Goal: Use online tool/utility: Utilize a website feature to perform a specific function

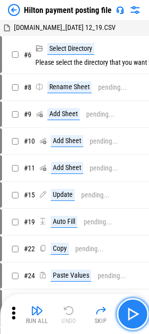
click at [129, 311] on img "button" at bounding box center [133, 314] width 16 height 16
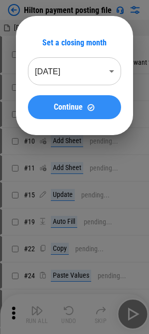
click at [84, 109] on div "Continue" at bounding box center [74, 107] width 69 height 8
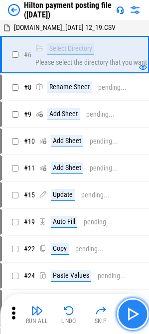
click at [144, 317] on button "button" at bounding box center [133, 314] width 32 height 32
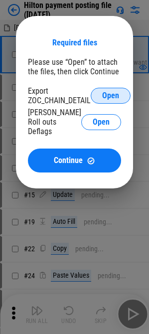
click at [101, 92] on button "Open" at bounding box center [111, 96] width 40 height 16
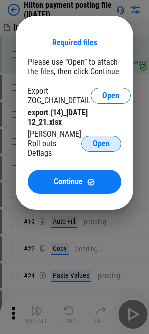
click at [97, 140] on span "Open" at bounding box center [101, 144] width 17 height 8
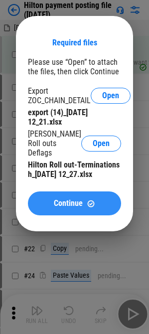
click at [38, 205] on button "Continue" at bounding box center [74, 204] width 93 height 24
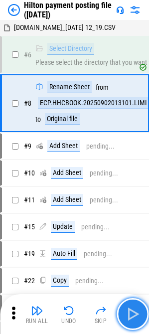
click at [136, 313] on img "button" at bounding box center [133, 314] width 16 height 16
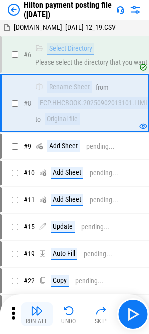
click at [41, 322] on div "Run All" at bounding box center [37, 321] width 22 height 6
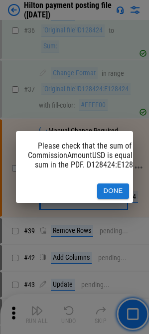
scroll to position [700, 0]
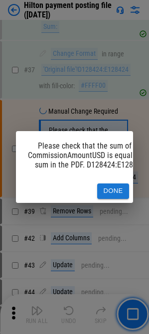
click at [108, 189] on button "Done" at bounding box center [113, 191] width 32 height 15
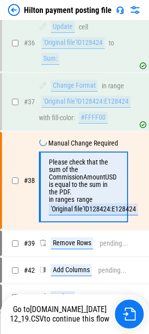
scroll to position [700, 0]
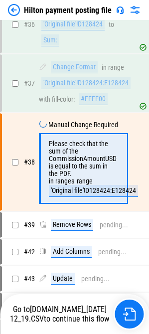
scroll to position [700, 0]
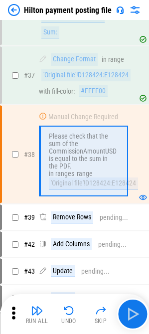
scroll to position [695, 0]
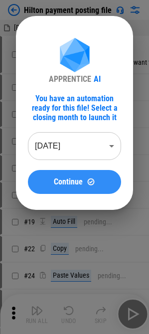
click at [57, 175] on button "Continue" at bounding box center [74, 182] width 93 height 24
